Goal: Information Seeking & Learning: Learn about a topic

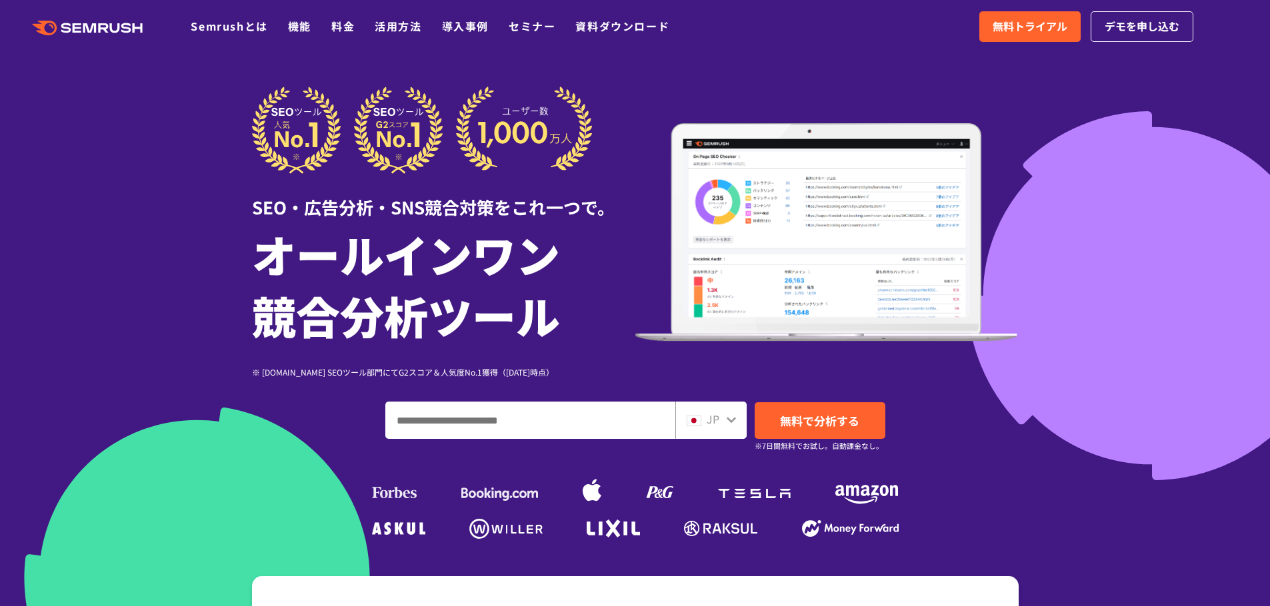
drag, startPoint x: 500, startPoint y: 431, endPoint x: 508, endPoint y: 414, distance: 18.5
click at [501, 428] on input "ドメイン、キーワードまたはURLを入力してください" at bounding box center [530, 421] width 289 height 36
paste input "**********"
type input "**********"
click at [720, 419] on div "JP" at bounding box center [707, 419] width 43 height 17
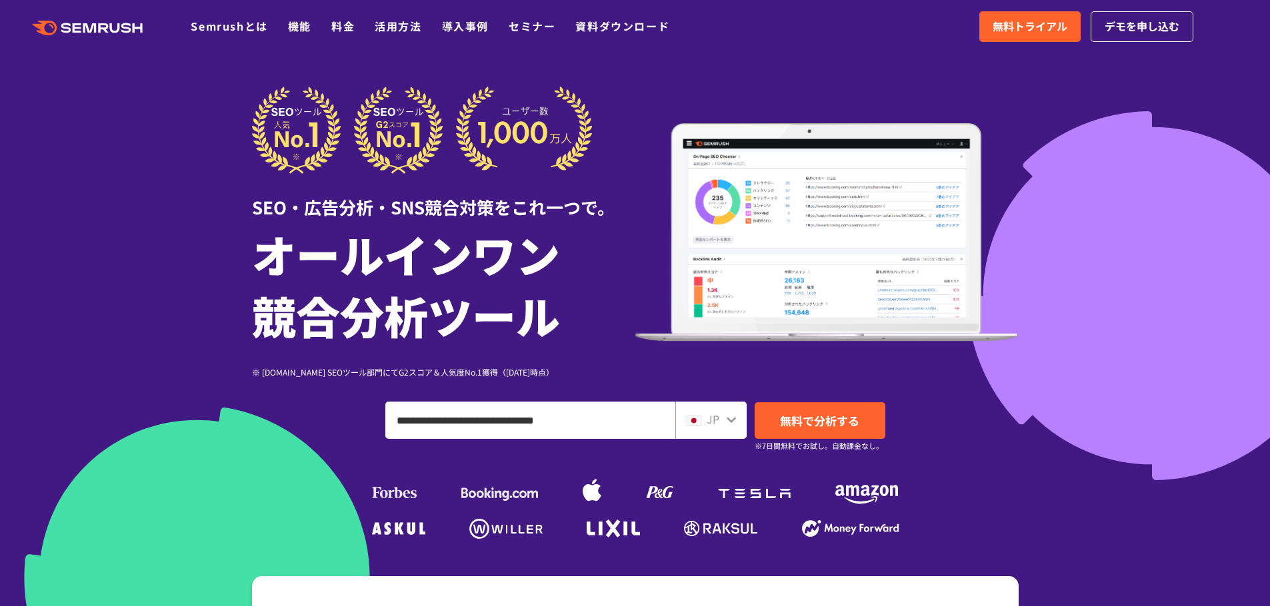
click at [711, 417] on span "JP" at bounding box center [712, 419] width 13 height 16
click at [794, 421] on span "無料で分析する" at bounding box center [819, 421] width 79 height 17
click at [716, 419] on span "JP" at bounding box center [712, 419] width 13 height 16
click at [717, 415] on span "JP" at bounding box center [712, 419] width 13 height 16
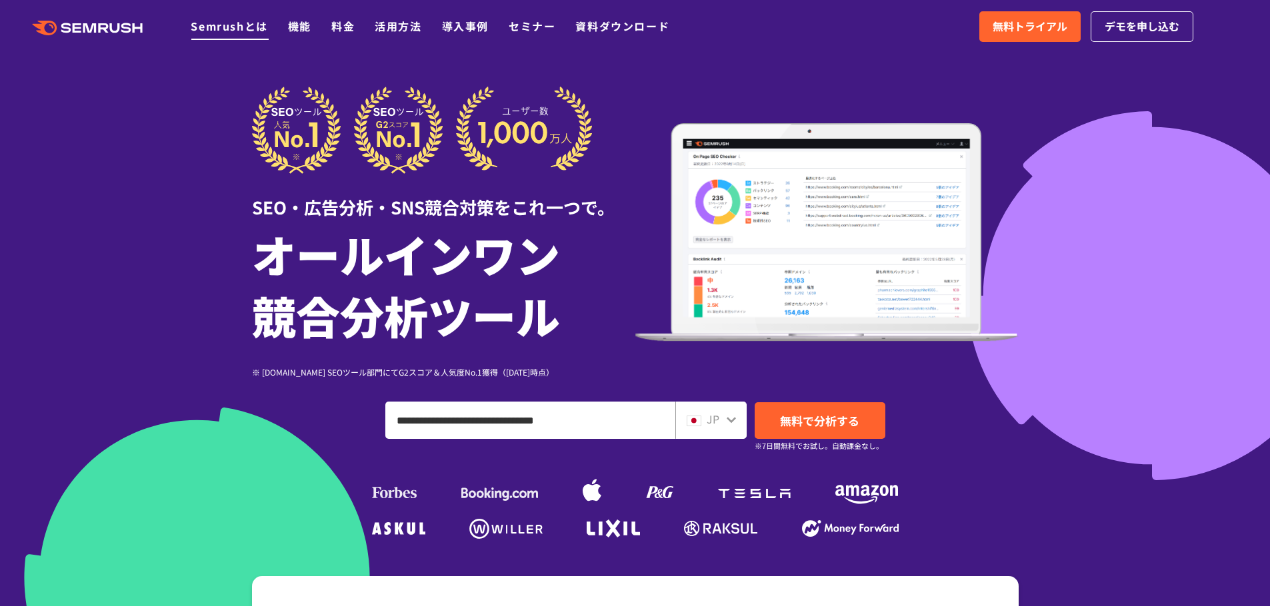
click at [244, 25] on link "Semrushとは" at bounding box center [229, 26] width 77 height 16
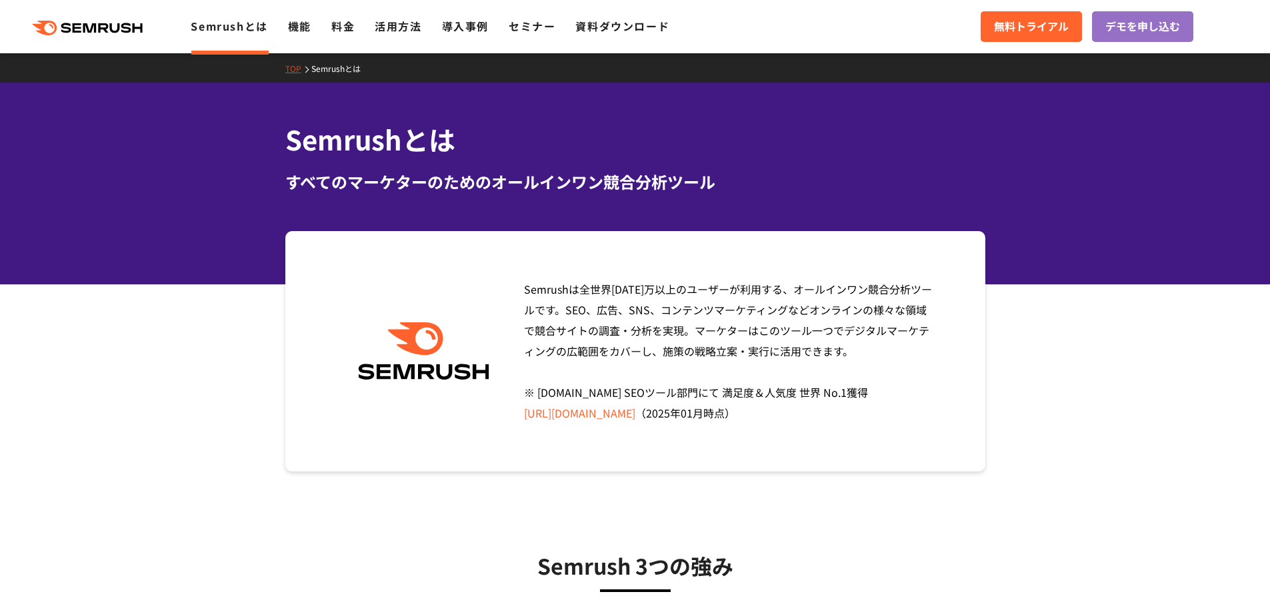
click at [594, 414] on link "https://www.g2.com/categories/seo-tools" at bounding box center [579, 413] width 111 height 16
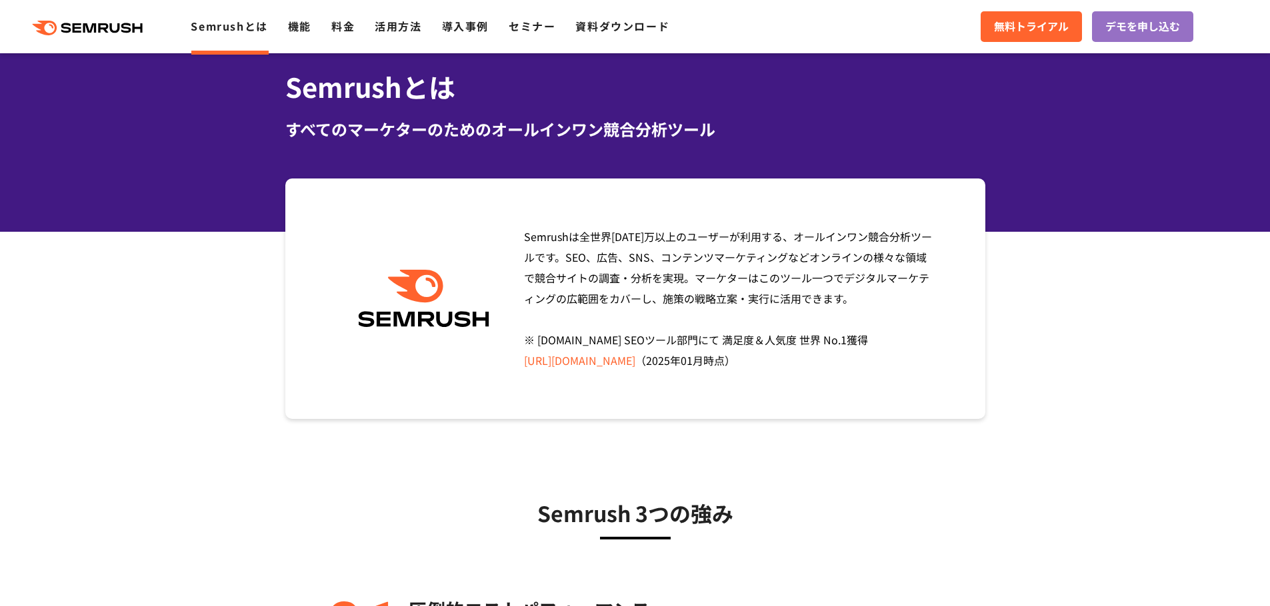
scroll to position [331, 0]
